Goal: Task Accomplishment & Management: Manage account settings

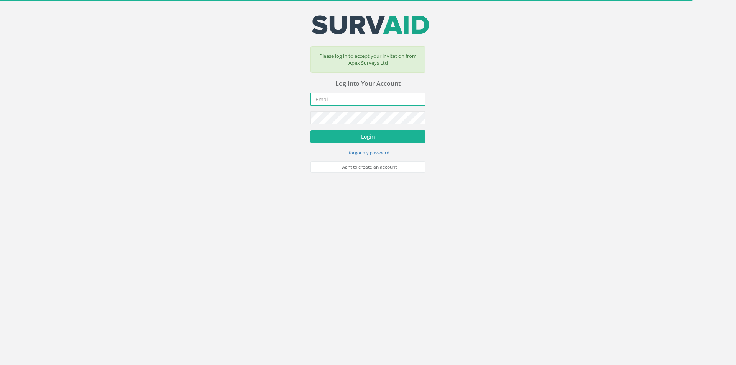
click at [327, 102] on input "email" at bounding box center [367, 99] width 115 height 13
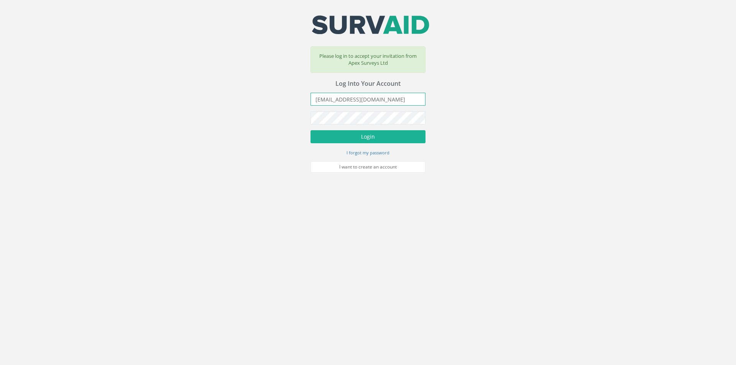
drag, startPoint x: 387, startPoint y: 101, endPoint x: 331, endPoint y: 103, distance: 56.0
click at [331, 103] on input "[EMAIL_ADDRESS][DOMAIN_NAME]" at bounding box center [367, 99] width 115 height 13
type input "[PERSON_NAME][EMAIL_ADDRESS][PERSON_NAME][DOMAIN_NAME]"
click at [310, 130] on button "Login" at bounding box center [367, 136] width 115 height 13
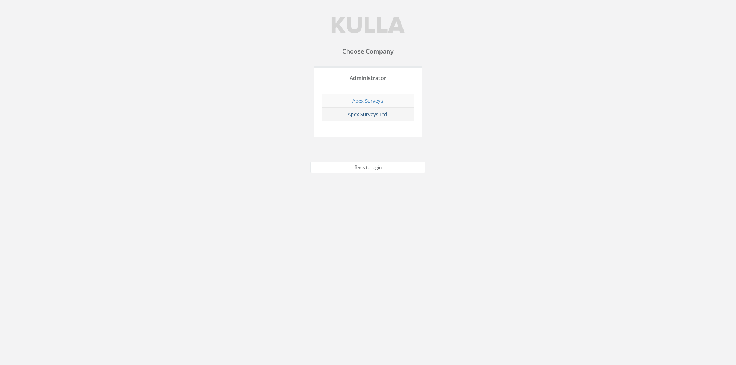
click at [378, 115] on link "Apex Surveys Ltd" at bounding box center [367, 114] width 39 height 7
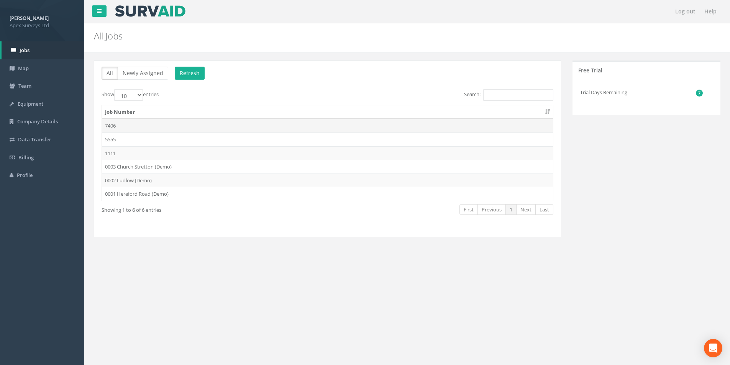
click at [228, 122] on td "7406" at bounding box center [327, 126] width 451 height 14
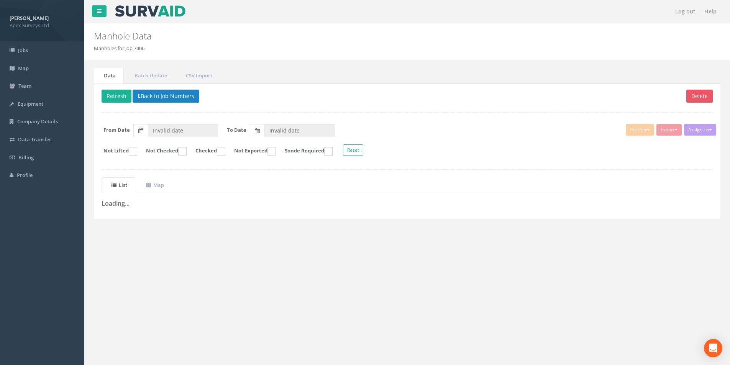
type input "[DATE]"
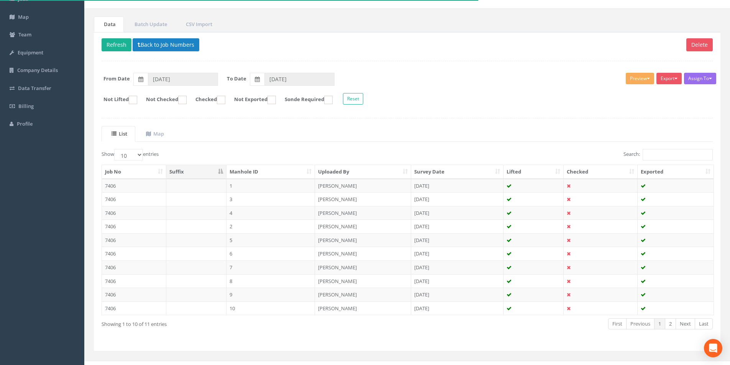
scroll to position [62, 0]
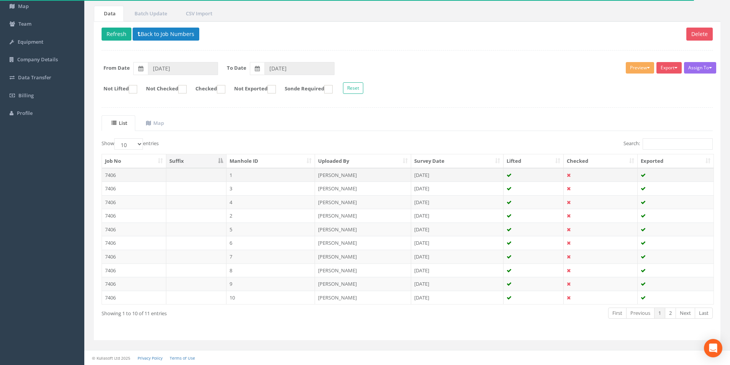
click at [135, 176] on td "7406" at bounding box center [134, 175] width 64 height 14
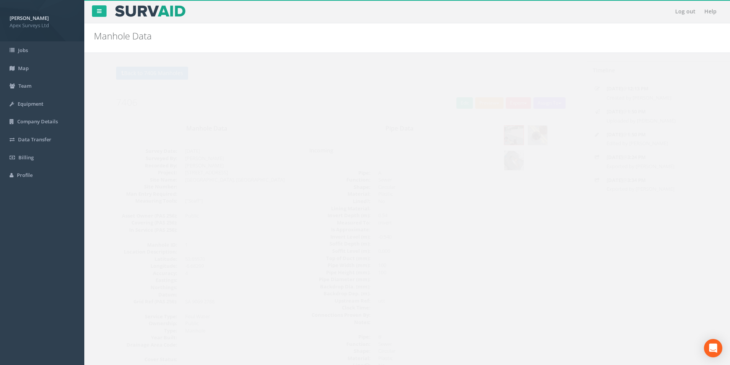
click at [476, 99] on button "Preview" at bounding box center [475, 102] width 28 height 11
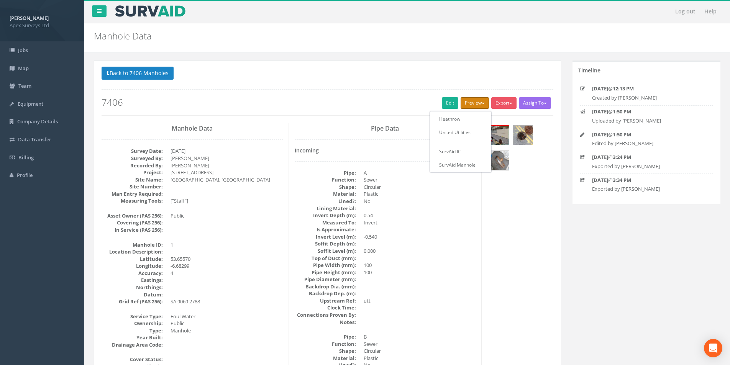
click at [476, 100] on button "Preview" at bounding box center [475, 102] width 28 height 11
click at [466, 103] on button "Preview" at bounding box center [475, 102] width 28 height 11
click at [509, 100] on button "Export" at bounding box center [503, 102] width 25 height 11
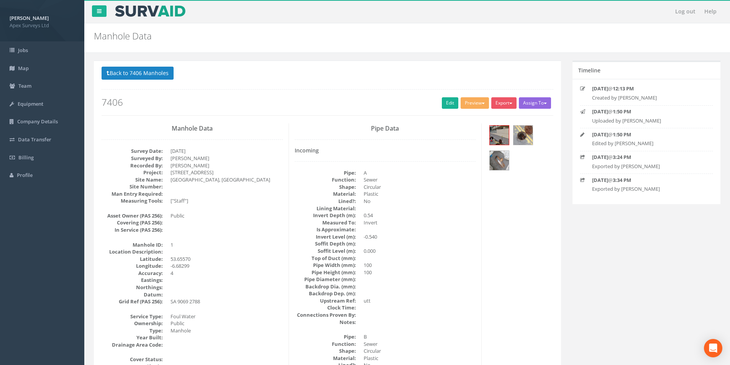
click at [522, 102] on button "Assign To" at bounding box center [535, 102] width 32 height 11
click at [450, 105] on link "Edit" at bounding box center [450, 102] width 16 height 11
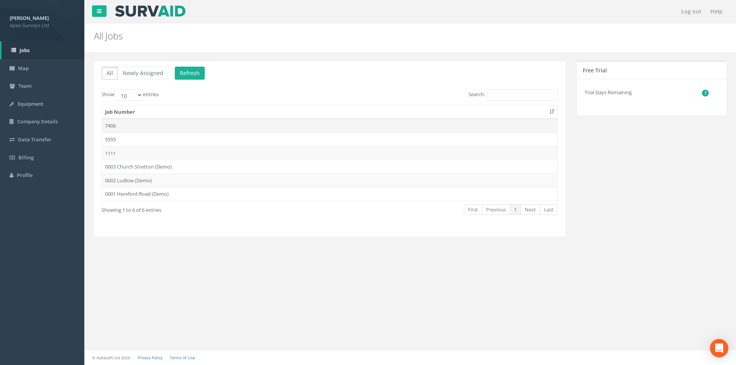
click at [149, 129] on td "7406" at bounding box center [329, 126] width 455 height 14
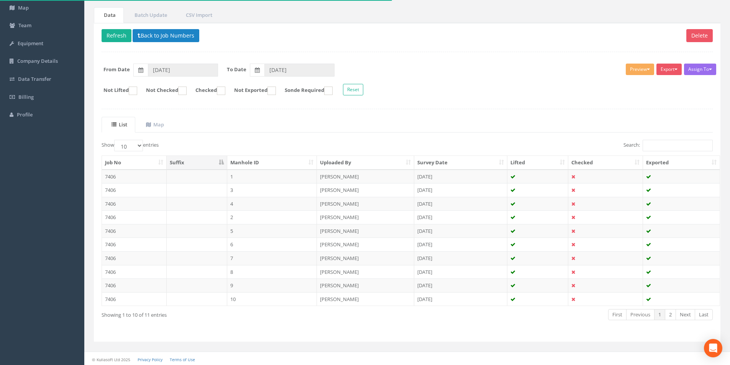
scroll to position [62, 0]
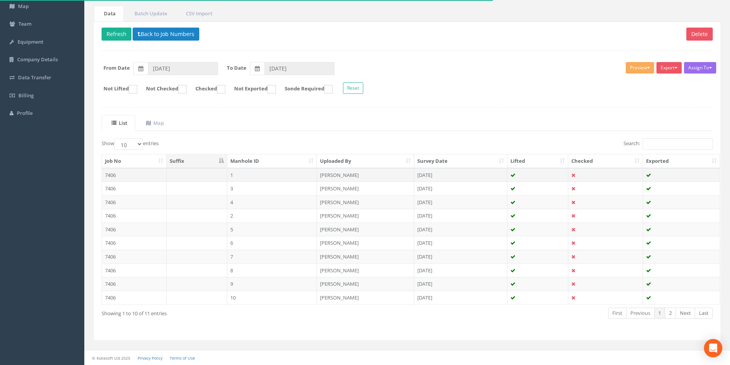
click at [135, 175] on td "7406" at bounding box center [134, 175] width 65 height 14
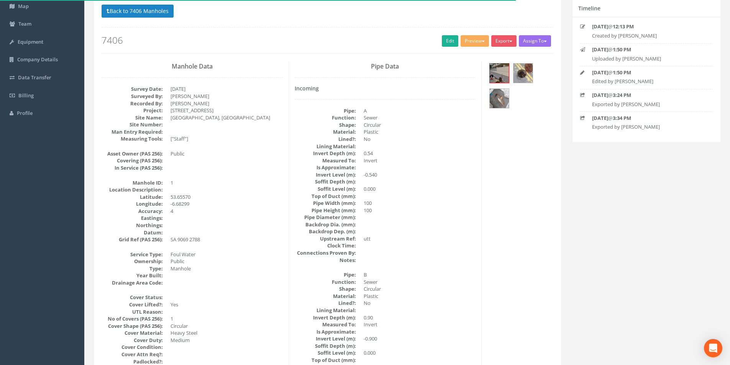
scroll to position [0, 0]
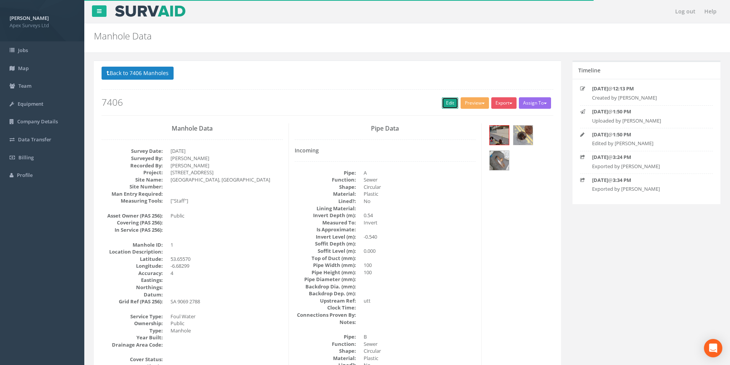
click at [446, 102] on link "Edit" at bounding box center [450, 102] width 16 height 11
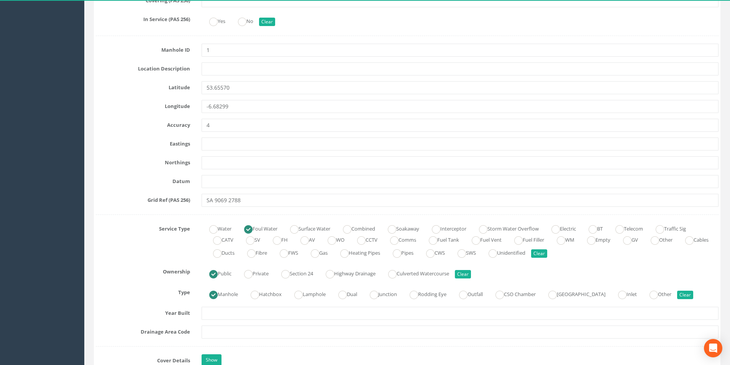
scroll to position [345, 0]
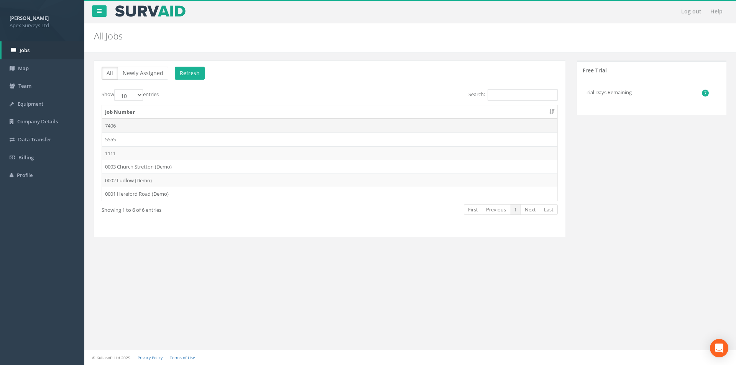
click at [246, 126] on td "7406" at bounding box center [329, 126] width 455 height 14
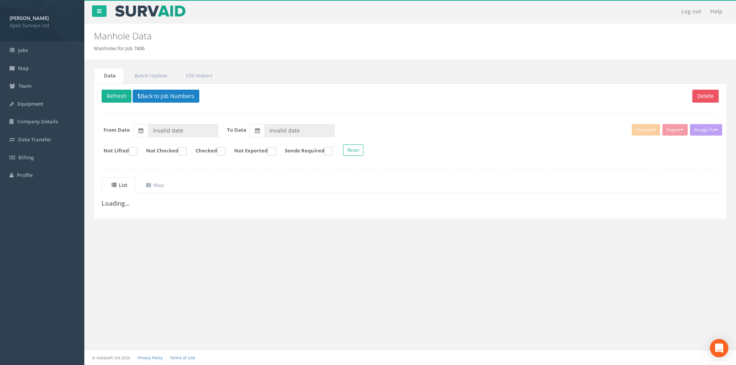
type input "[DATE]"
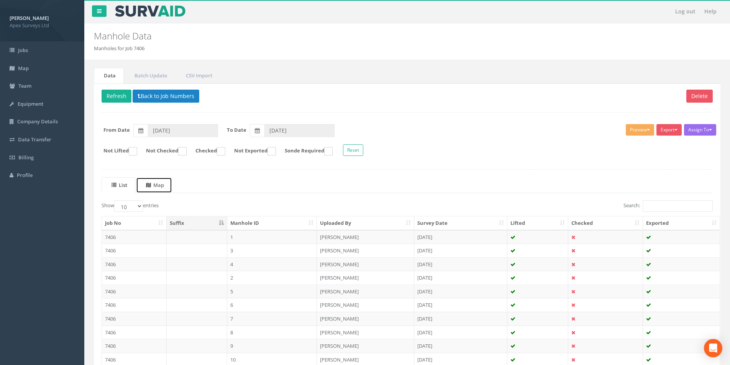
click at [161, 189] on link "Map" at bounding box center [154, 185] width 36 height 16
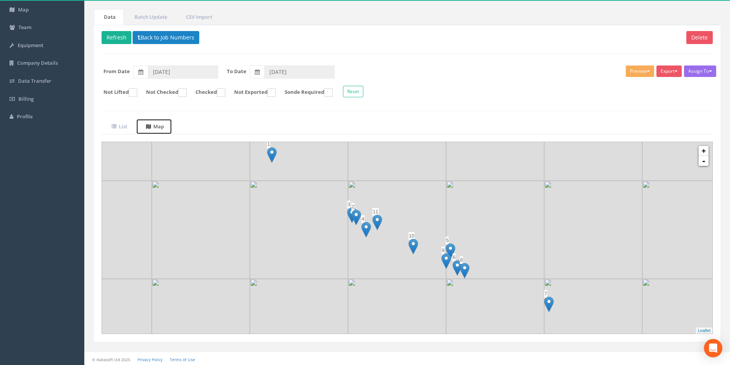
scroll to position [60, 0]
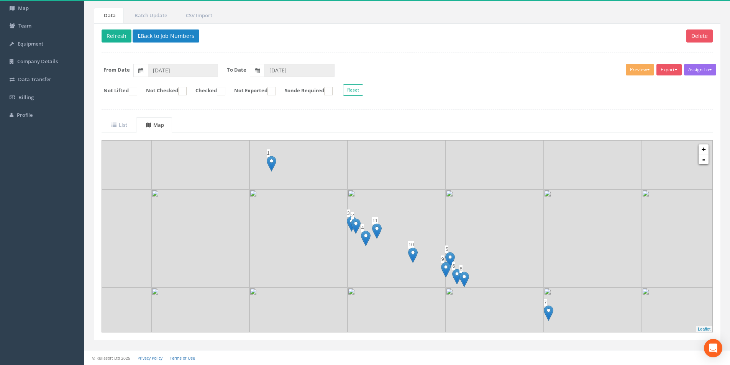
drag, startPoint x: 271, startPoint y: 156, endPoint x: 271, endPoint y: 167, distance: 11.1
click at [271, 167] on img at bounding box center [272, 164] width 10 height 16
click at [271, 164] on img at bounding box center [272, 164] width 10 height 16
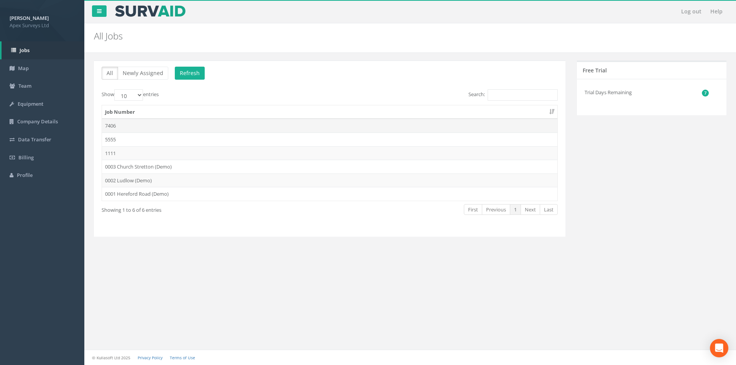
click at [232, 125] on td "7406" at bounding box center [329, 126] width 455 height 14
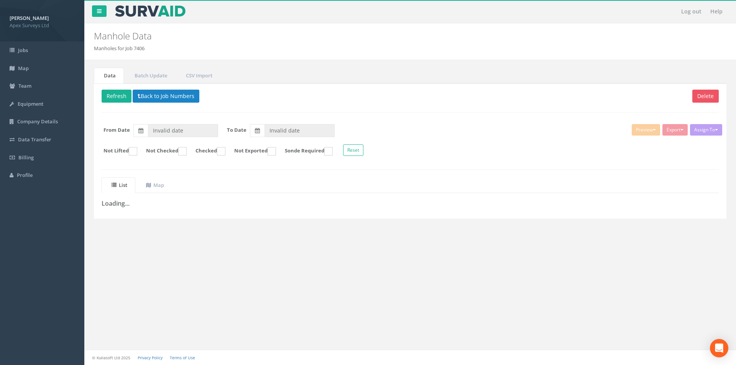
type input "[DATE]"
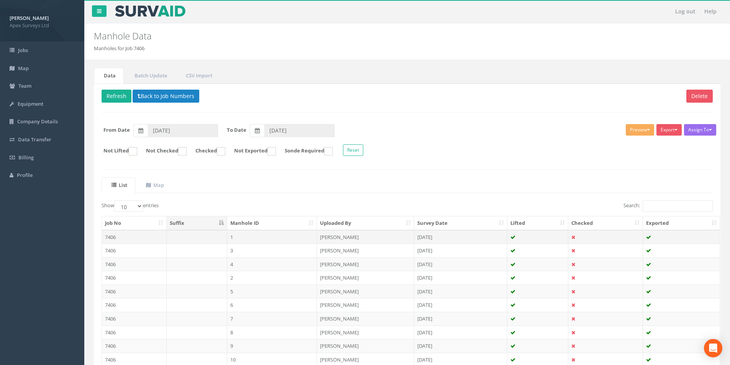
click at [136, 236] on td "7406" at bounding box center [134, 237] width 65 height 14
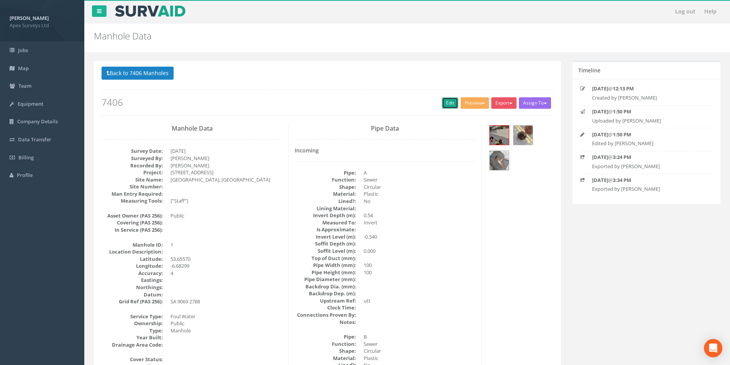
click at [451, 104] on link "Edit" at bounding box center [450, 102] width 16 height 11
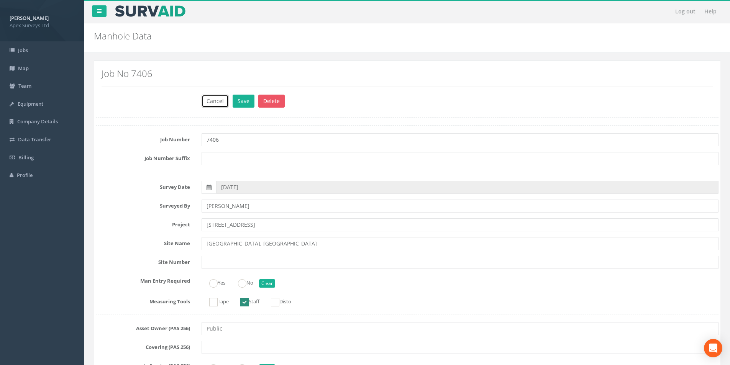
click at [212, 104] on button "Cancel" at bounding box center [215, 101] width 27 height 13
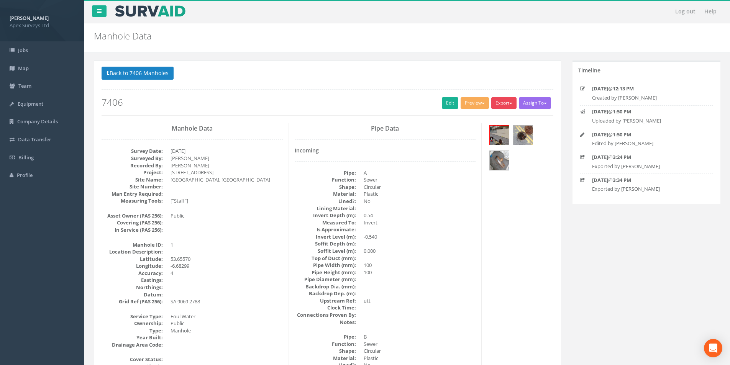
click at [506, 105] on button "Export" at bounding box center [503, 102] width 25 height 11
click at [488, 163] on link "SurvAid Manhole" at bounding box center [488, 165] width 58 height 12
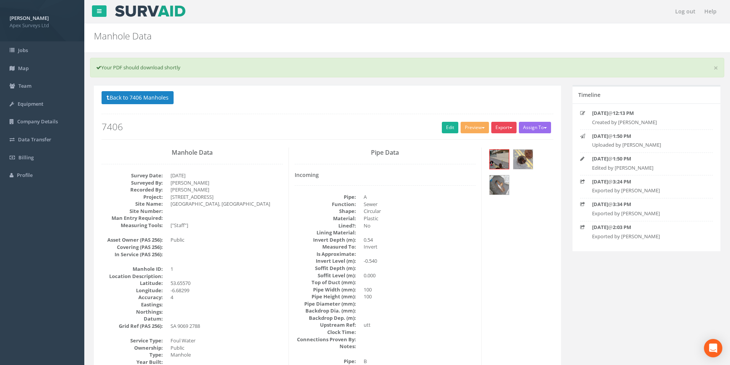
click at [507, 130] on button "Export" at bounding box center [503, 127] width 25 height 11
click at [497, 176] on link "SurvAid IC" at bounding box center [488, 176] width 58 height 12
click at [482, 128] on span "button" at bounding box center [483, 128] width 3 height 2
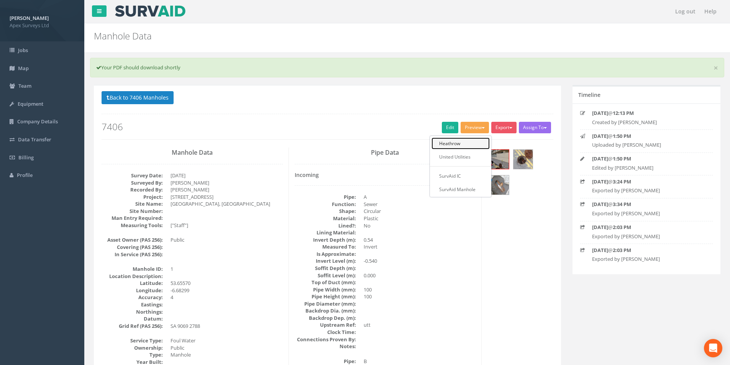
click at [467, 148] on link "Heathrow" at bounding box center [461, 144] width 58 height 12
click at [495, 126] on button "Export" at bounding box center [503, 127] width 25 height 11
click at [492, 140] on link "Heathrow" at bounding box center [488, 144] width 58 height 12
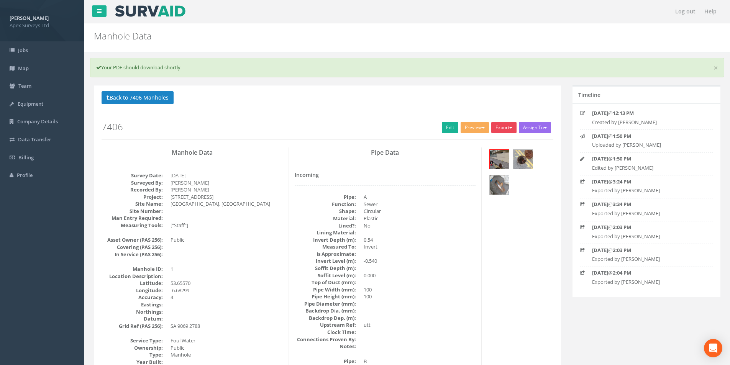
click at [509, 129] on button "Export" at bounding box center [503, 127] width 25 height 11
click at [476, 154] on link "United Utilities" at bounding box center [488, 157] width 58 height 12
click at [509, 128] on span "button" at bounding box center [510, 128] width 3 height 2
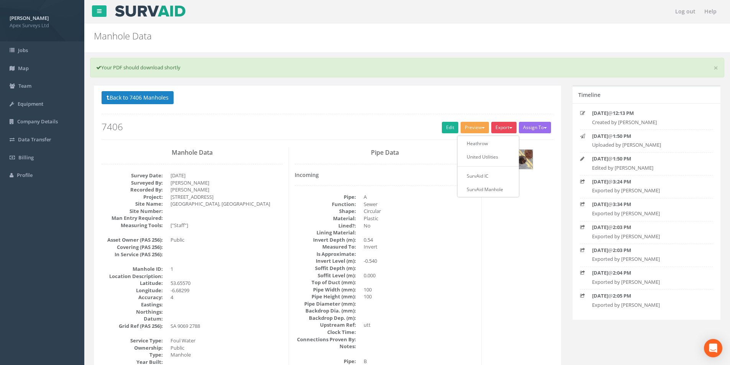
click at [478, 128] on button "Preview" at bounding box center [475, 127] width 28 height 11
click at [505, 124] on button "Export" at bounding box center [503, 127] width 25 height 11
click at [481, 154] on link "United Utilities" at bounding box center [488, 157] width 58 height 12
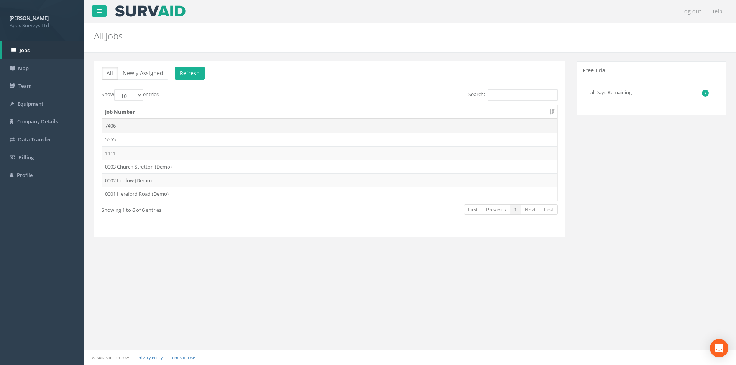
click at [133, 125] on td "7406" at bounding box center [329, 126] width 455 height 14
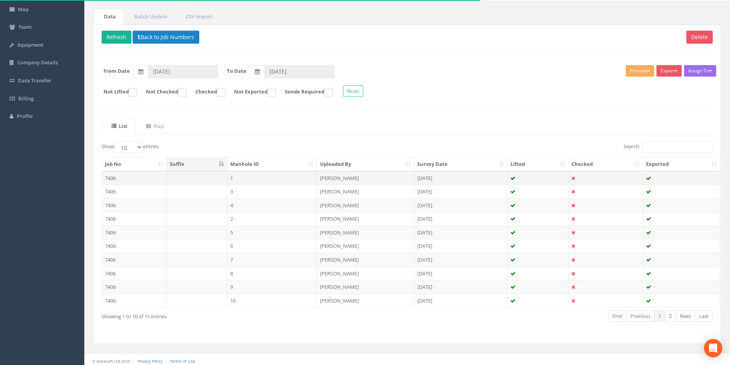
scroll to position [62, 0]
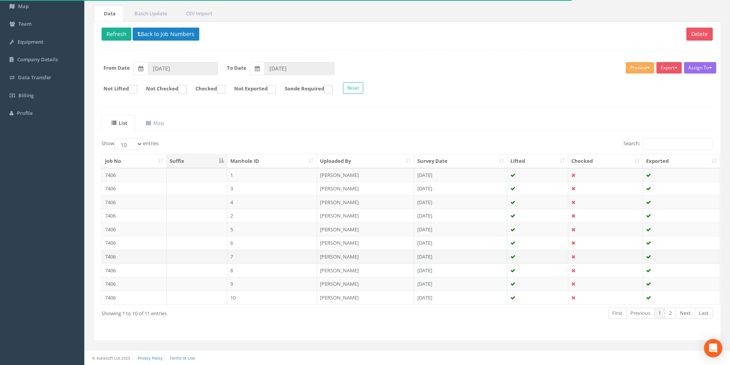
click at [136, 257] on td "7406" at bounding box center [134, 257] width 65 height 14
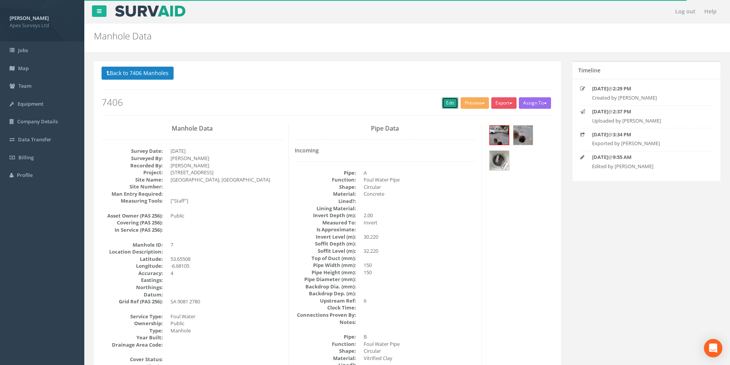
click at [446, 103] on link "Edit" at bounding box center [450, 102] width 16 height 11
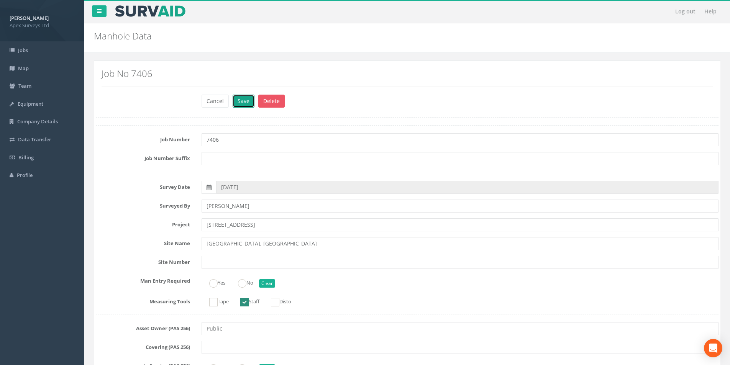
click at [242, 102] on button "Save" at bounding box center [244, 101] width 22 height 13
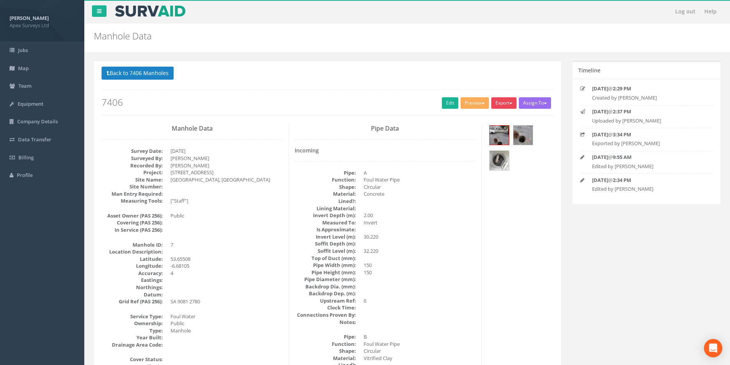
click at [506, 102] on button "Export" at bounding box center [503, 102] width 25 height 11
click at [495, 167] on link "SurvAid Manhole" at bounding box center [488, 165] width 58 height 12
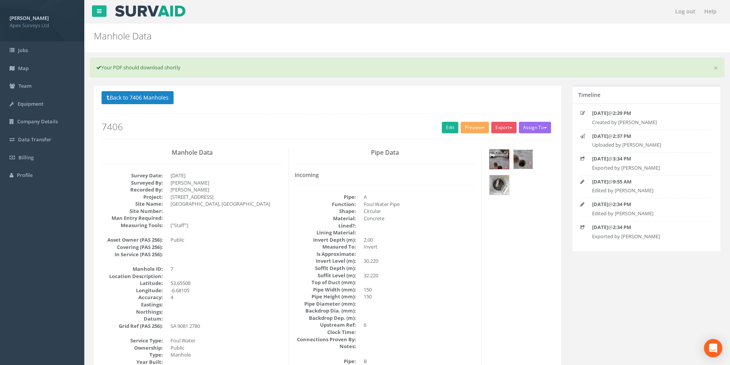
click at [526, 161] on img at bounding box center [523, 159] width 19 height 19
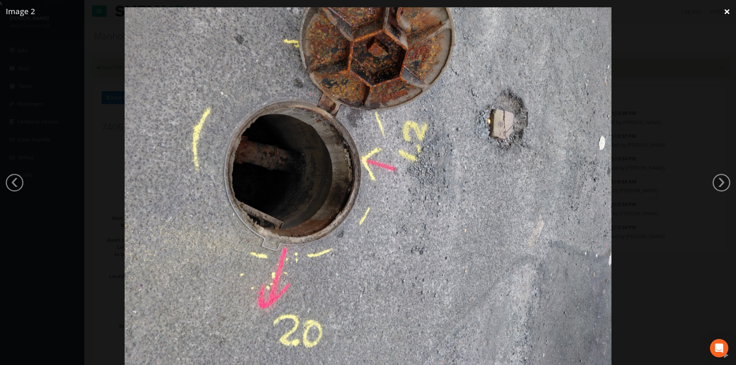
click at [725, 11] on link "×" at bounding box center [727, 11] width 18 height 23
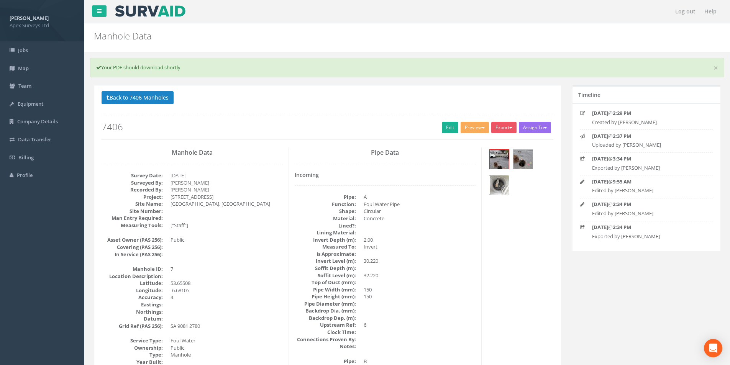
click at [504, 185] on img at bounding box center [499, 185] width 19 height 19
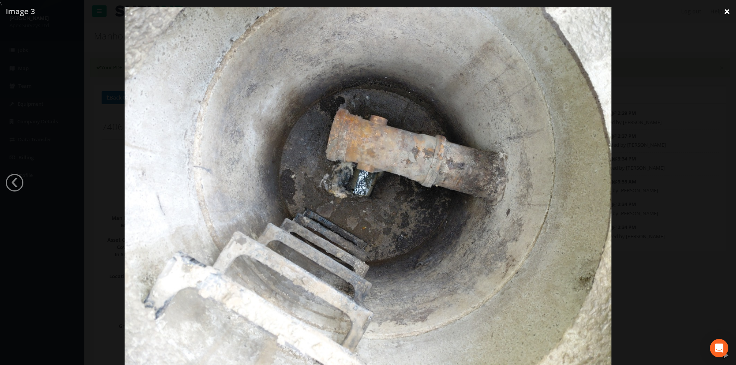
click at [726, 7] on link "×" at bounding box center [727, 11] width 18 height 23
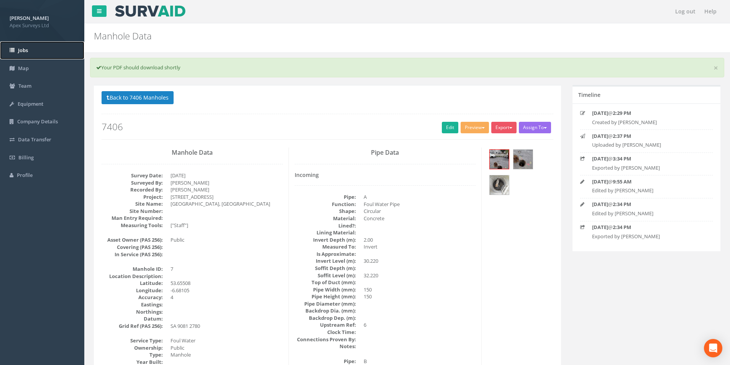
click at [26, 51] on span "Jobs" at bounding box center [23, 50] width 10 height 7
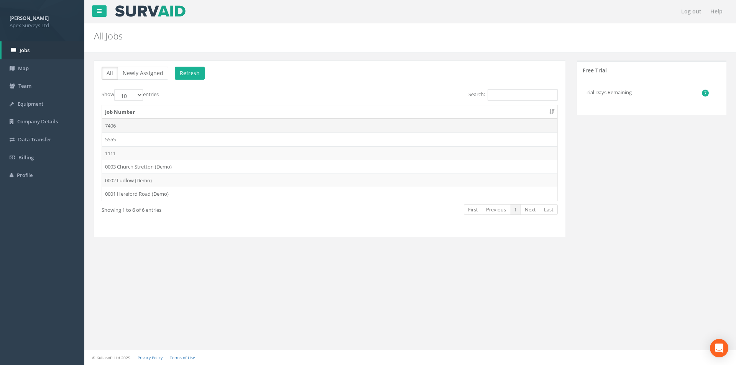
click at [126, 122] on td "7406" at bounding box center [329, 126] width 455 height 14
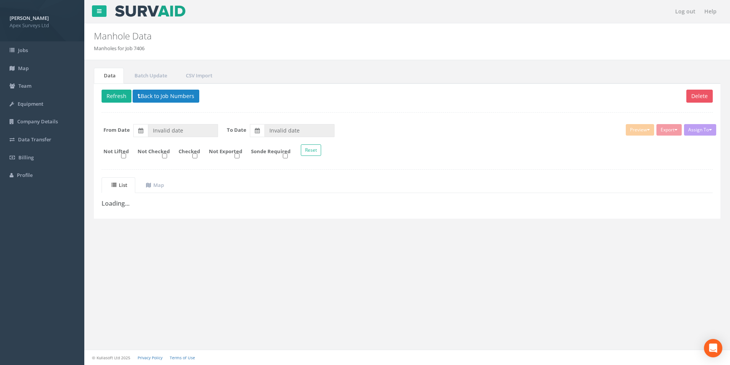
type input "[DATE]"
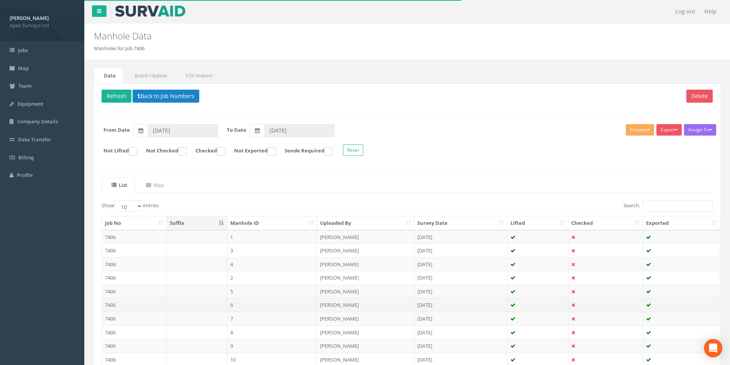
click at [148, 309] on td "7406" at bounding box center [134, 305] width 65 height 14
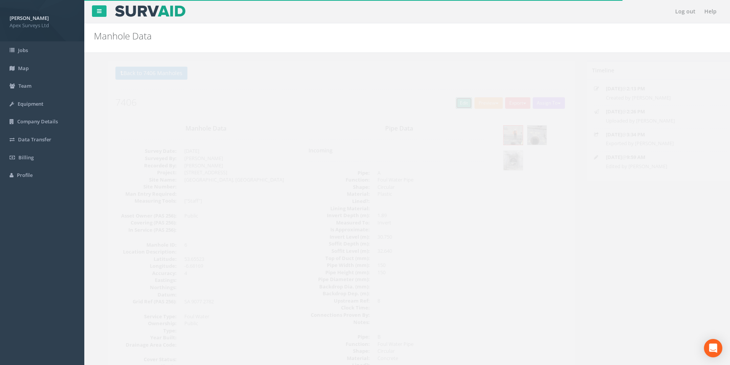
click at [448, 104] on link "Edit" at bounding box center [450, 102] width 16 height 11
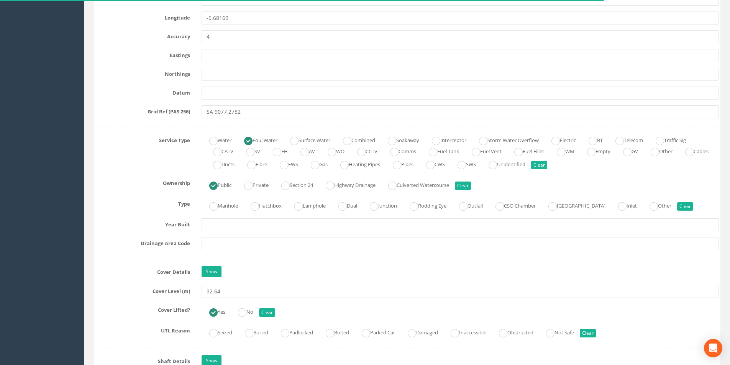
scroll to position [460, 0]
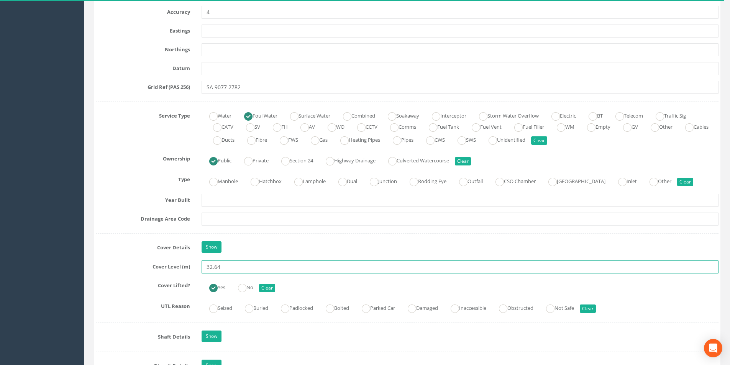
click at [251, 267] on input "32.64" at bounding box center [460, 267] width 517 height 13
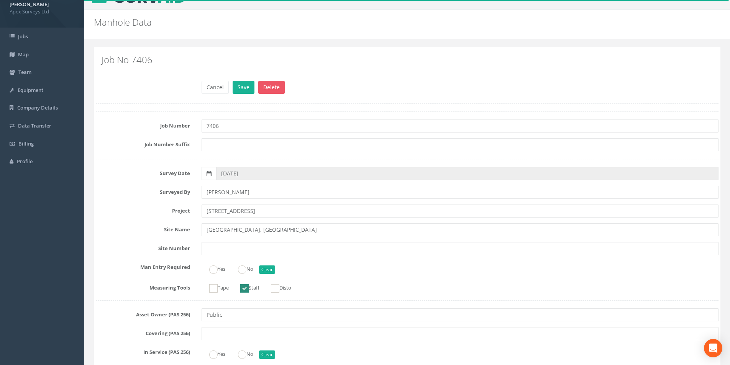
scroll to position [0, 0]
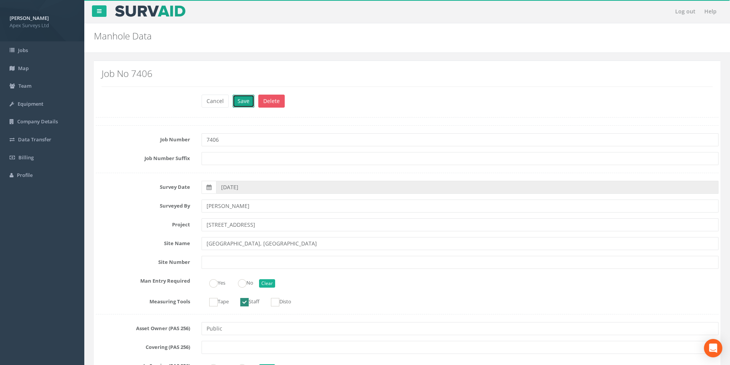
click at [241, 103] on button "Save" at bounding box center [244, 101] width 22 height 13
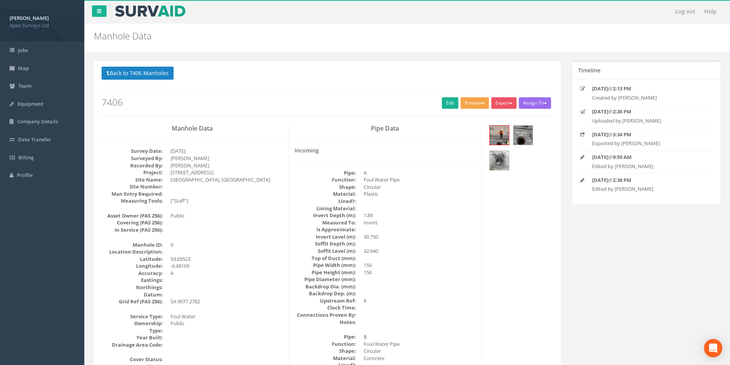
click at [476, 103] on button "Preview" at bounding box center [475, 102] width 28 height 11
click at [461, 164] on link "SurvAid Manhole" at bounding box center [461, 165] width 58 height 12
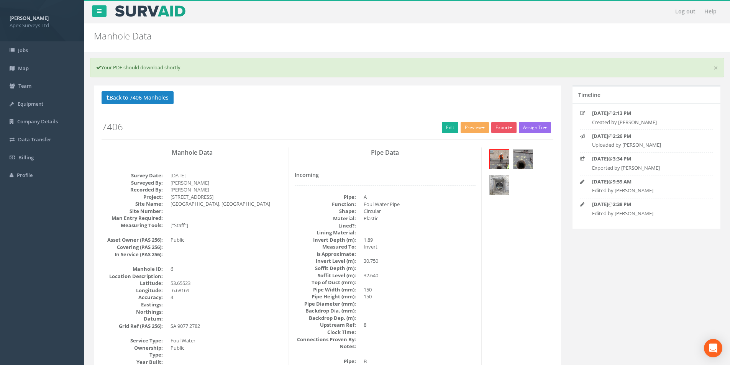
click at [718, 68] on div "× Your PDF should download shortly" at bounding box center [407, 68] width 634 height 20
click at [716, 67] on link "×" at bounding box center [716, 68] width 5 height 8
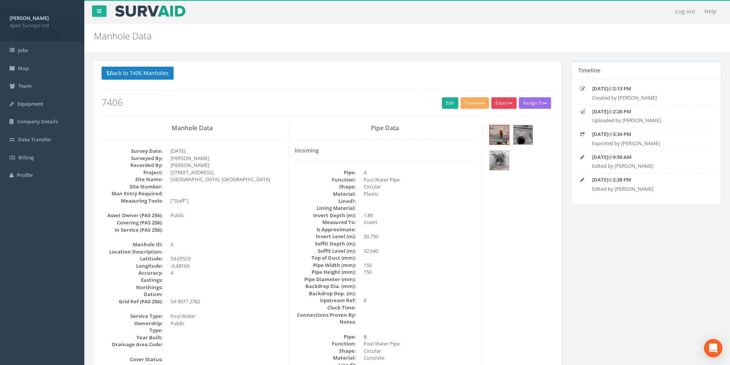
click at [501, 107] on button "Export" at bounding box center [503, 102] width 25 height 11
click at [484, 164] on link "SurvAid Manhole" at bounding box center [488, 165] width 58 height 12
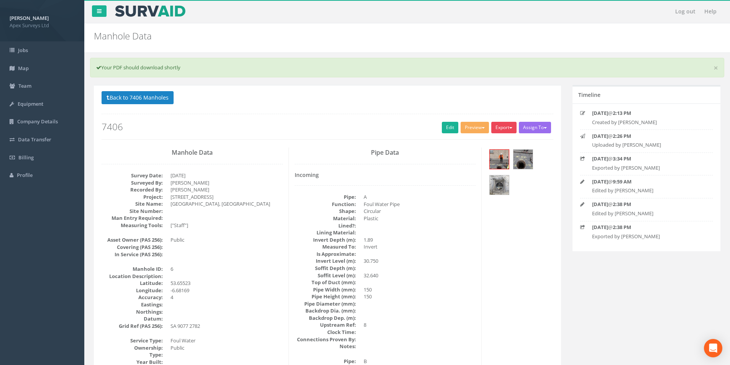
click at [498, 125] on button "Export" at bounding box center [503, 127] width 25 height 11
click at [486, 177] on link "SurvAid IC" at bounding box center [488, 176] width 58 height 12
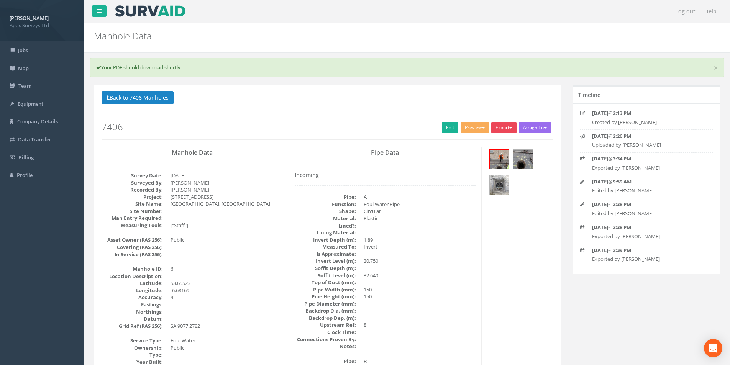
click at [510, 125] on button "Export" at bounding box center [503, 127] width 25 height 11
click at [493, 140] on link "Heathrow" at bounding box center [488, 144] width 58 height 12
click at [509, 127] on span "button" at bounding box center [510, 128] width 3 height 2
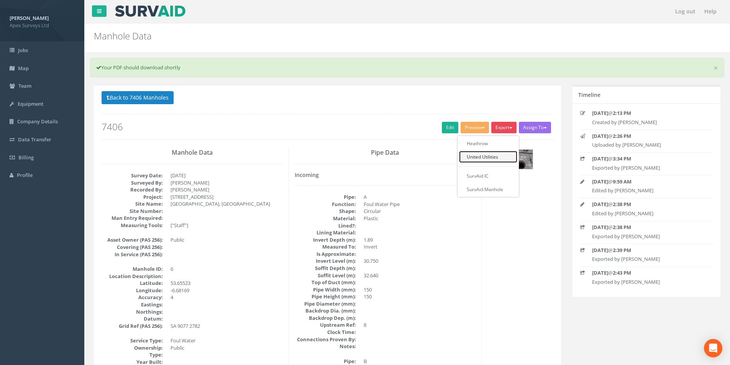
click at [489, 158] on link "United Utilities" at bounding box center [488, 157] width 58 height 12
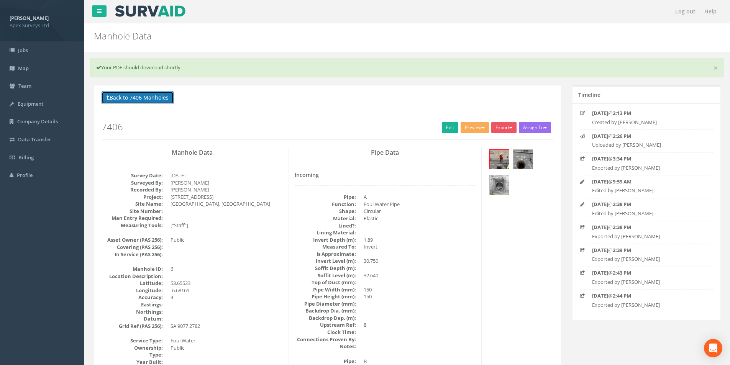
click at [129, 99] on button "Back to 7406 Manholes" at bounding box center [138, 97] width 72 height 13
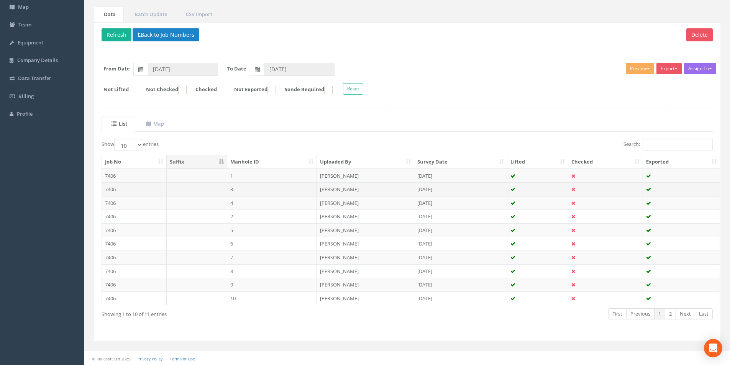
scroll to position [62, 0]
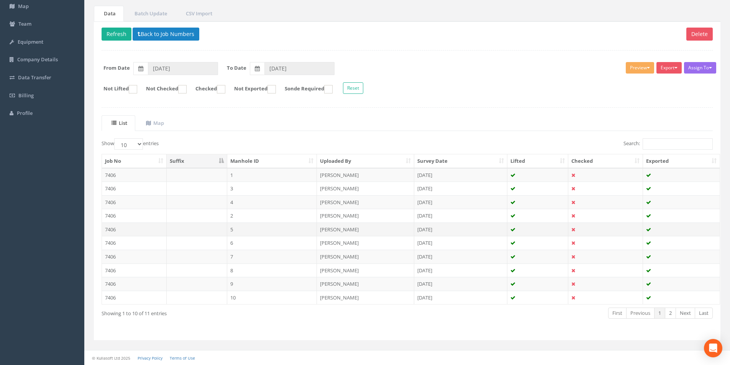
click at [134, 226] on td "7406" at bounding box center [134, 230] width 65 height 14
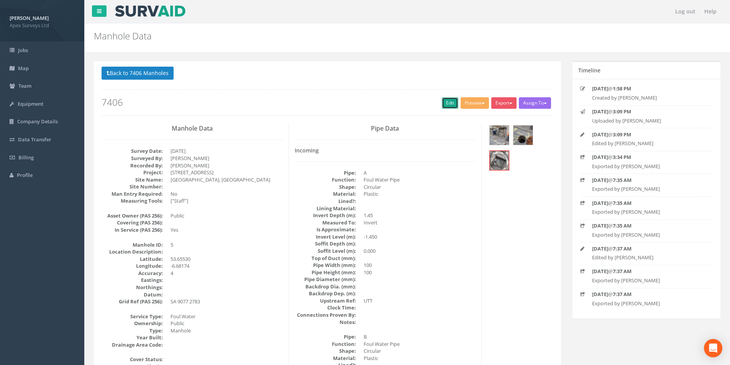
click at [443, 105] on link "Edit" at bounding box center [450, 102] width 16 height 11
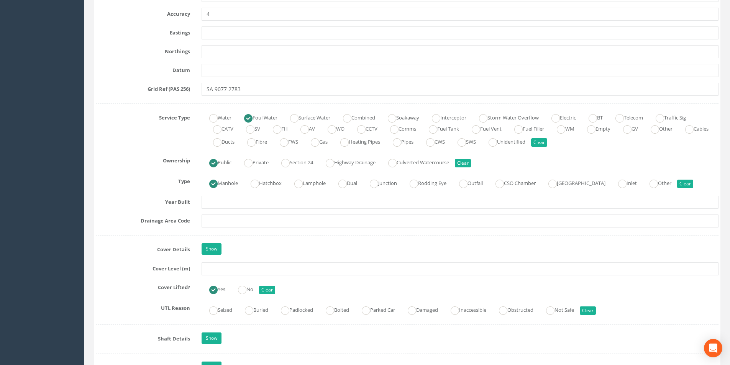
scroll to position [460, 0]
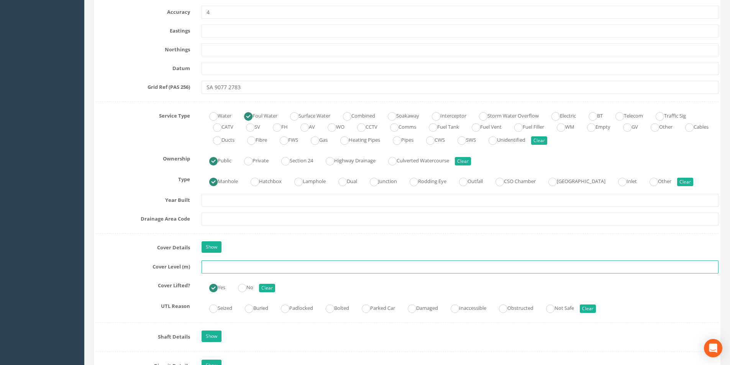
click at [238, 264] on input "text" at bounding box center [460, 267] width 517 height 13
type input "32.54"
click at [250, 222] on input "text" at bounding box center [460, 219] width 517 height 13
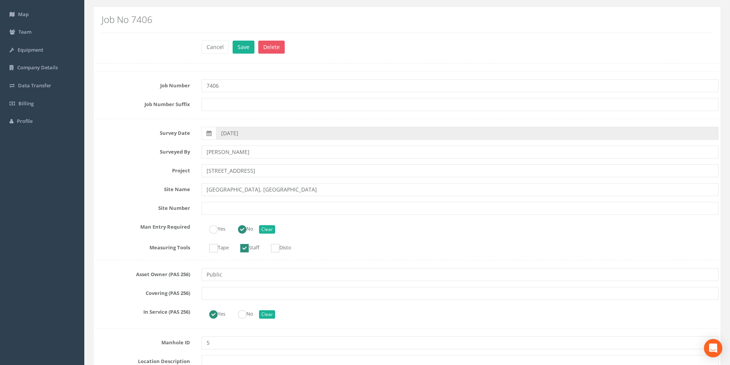
scroll to position [0, 0]
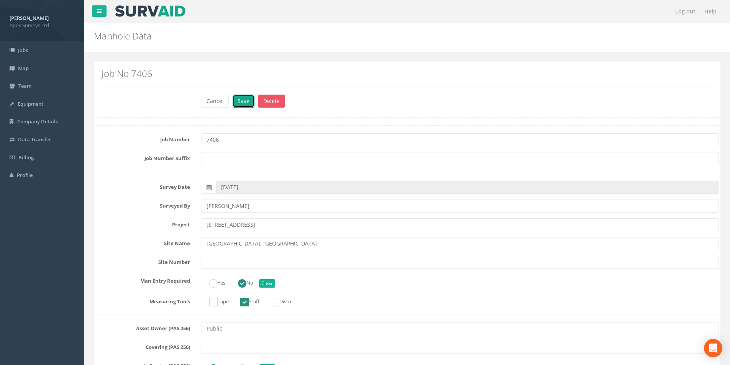
click at [239, 104] on button "Save" at bounding box center [244, 101] width 22 height 13
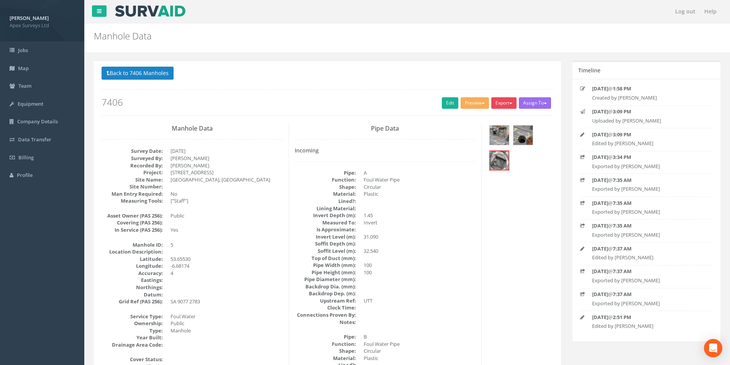
click at [505, 103] on button "Export" at bounding box center [503, 102] width 25 height 11
click at [486, 167] on link "SurvAid Manhole" at bounding box center [488, 165] width 58 height 12
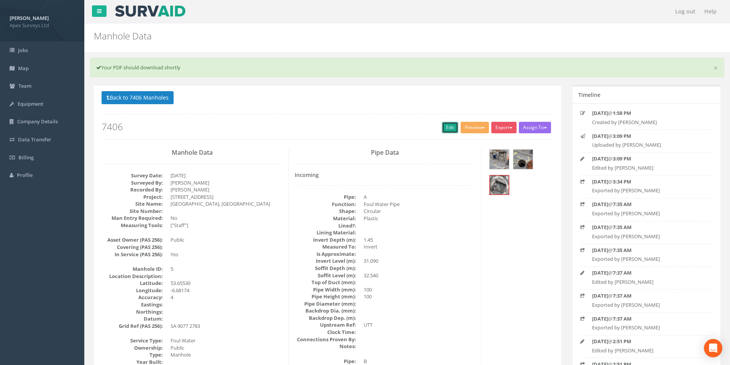
click at [446, 128] on link "Edit" at bounding box center [450, 127] width 16 height 11
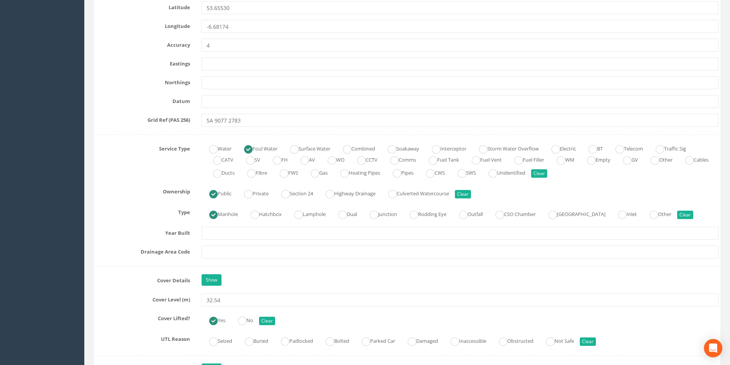
scroll to position [460, 0]
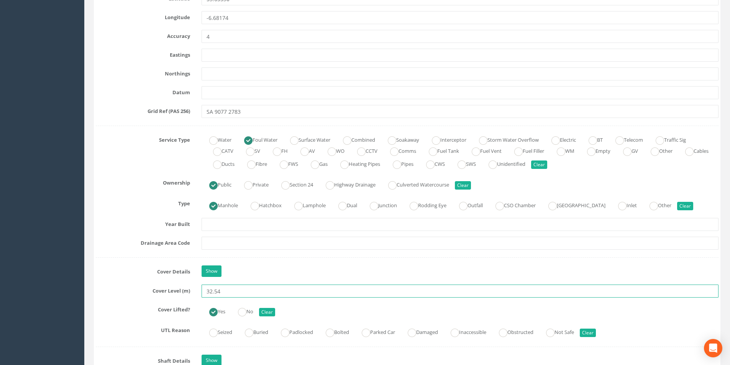
click at [227, 289] on input "32.54" at bounding box center [460, 291] width 517 height 13
type input "32.57"
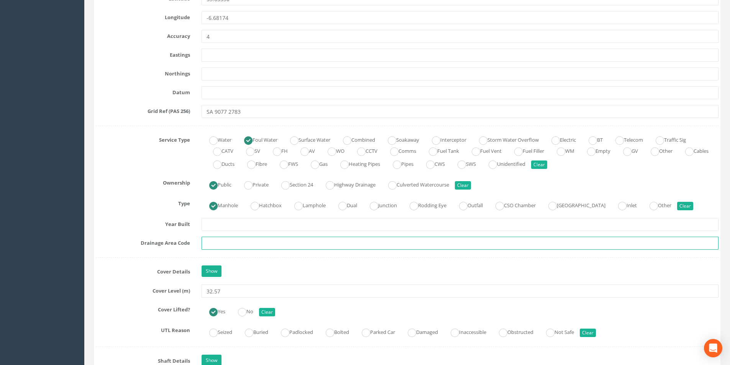
click at [238, 245] on input "text" at bounding box center [460, 243] width 517 height 13
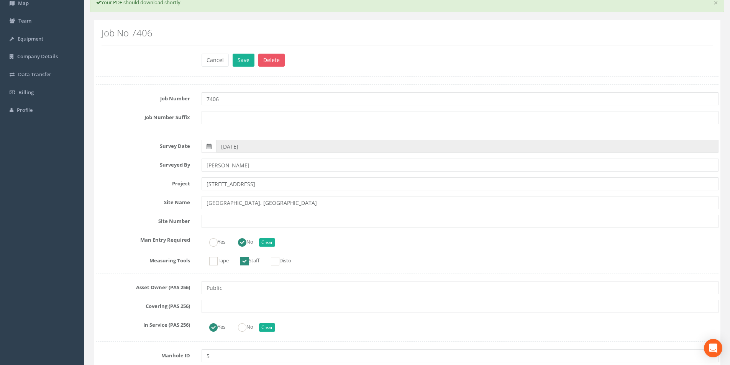
scroll to position [0, 0]
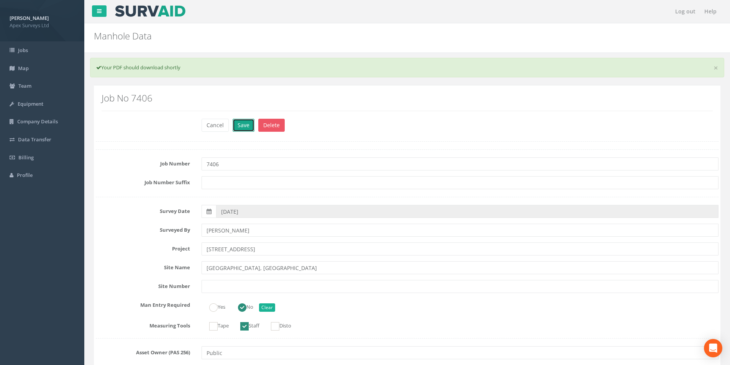
click at [245, 127] on button "Save" at bounding box center [244, 125] width 22 height 13
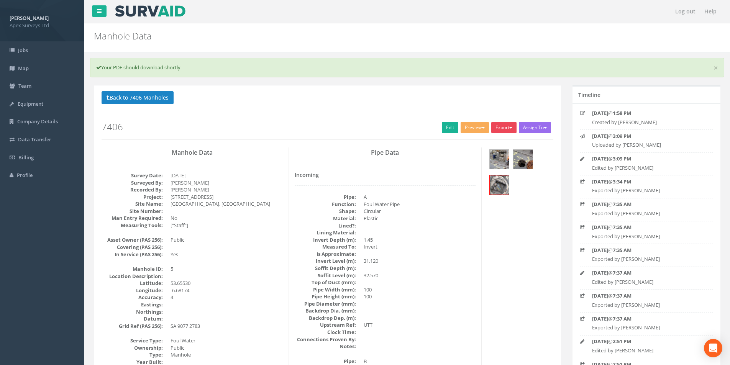
click at [507, 130] on button "Export" at bounding box center [503, 127] width 25 height 11
click at [482, 188] on link "SurvAid Manhole" at bounding box center [488, 190] width 58 height 12
click at [715, 67] on link "×" at bounding box center [716, 68] width 5 height 8
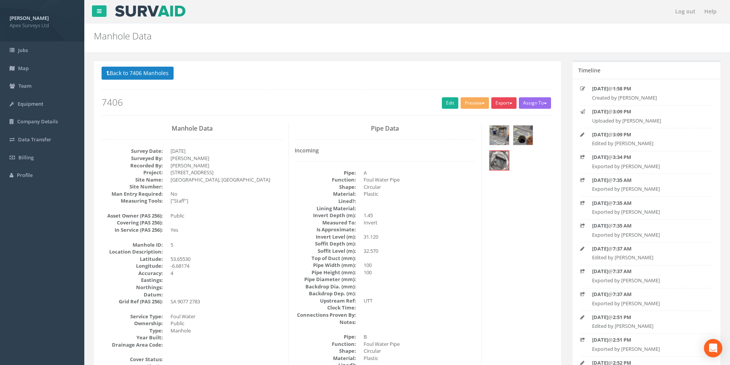
click at [505, 105] on button "Export" at bounding box center [503, 102] width 25 height 11
click at [484, 162] on link "SurvAid Manhole" at bounding box center [488, 165] width 58 height 12
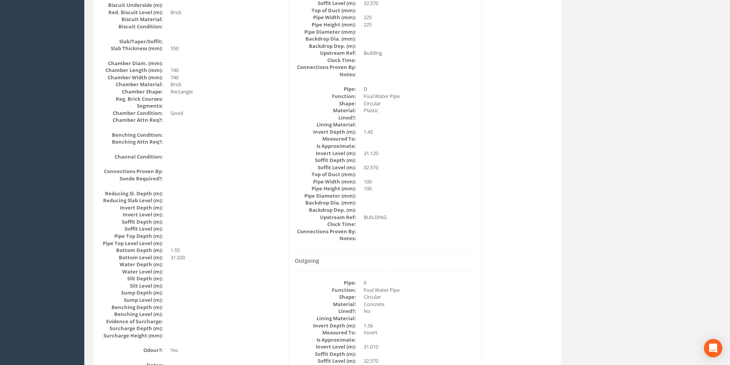
scroll to position [613, 0]
